Goal: Navigation & Orientation: Go to known website

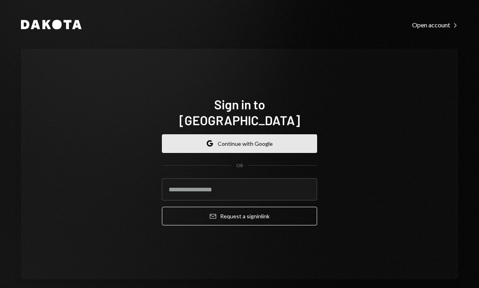
click at [251, 144] on button "Google Continue with Google" at bounding box center [239, 143] width 155 height 19
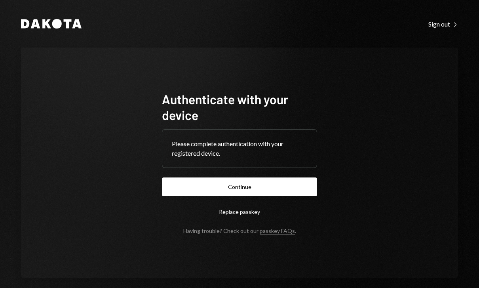
click at [255, 196] on button "Continue" at bounding box center [239, 186] width 155 height 19
